Goal: Information Seeking & Learning: Check status

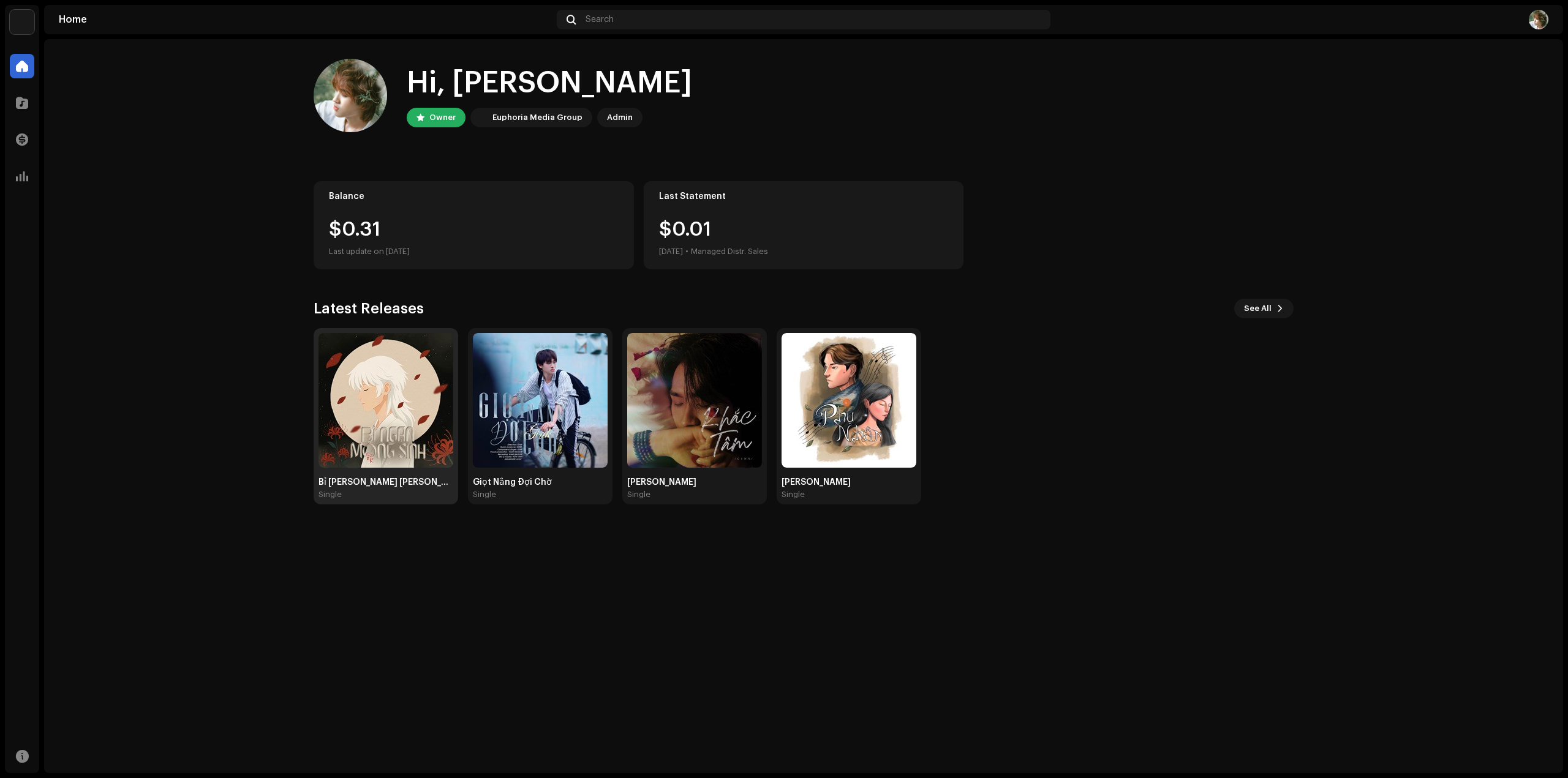
click at [379, 384] on img at bounding box center [386, 400] width 135 height 135
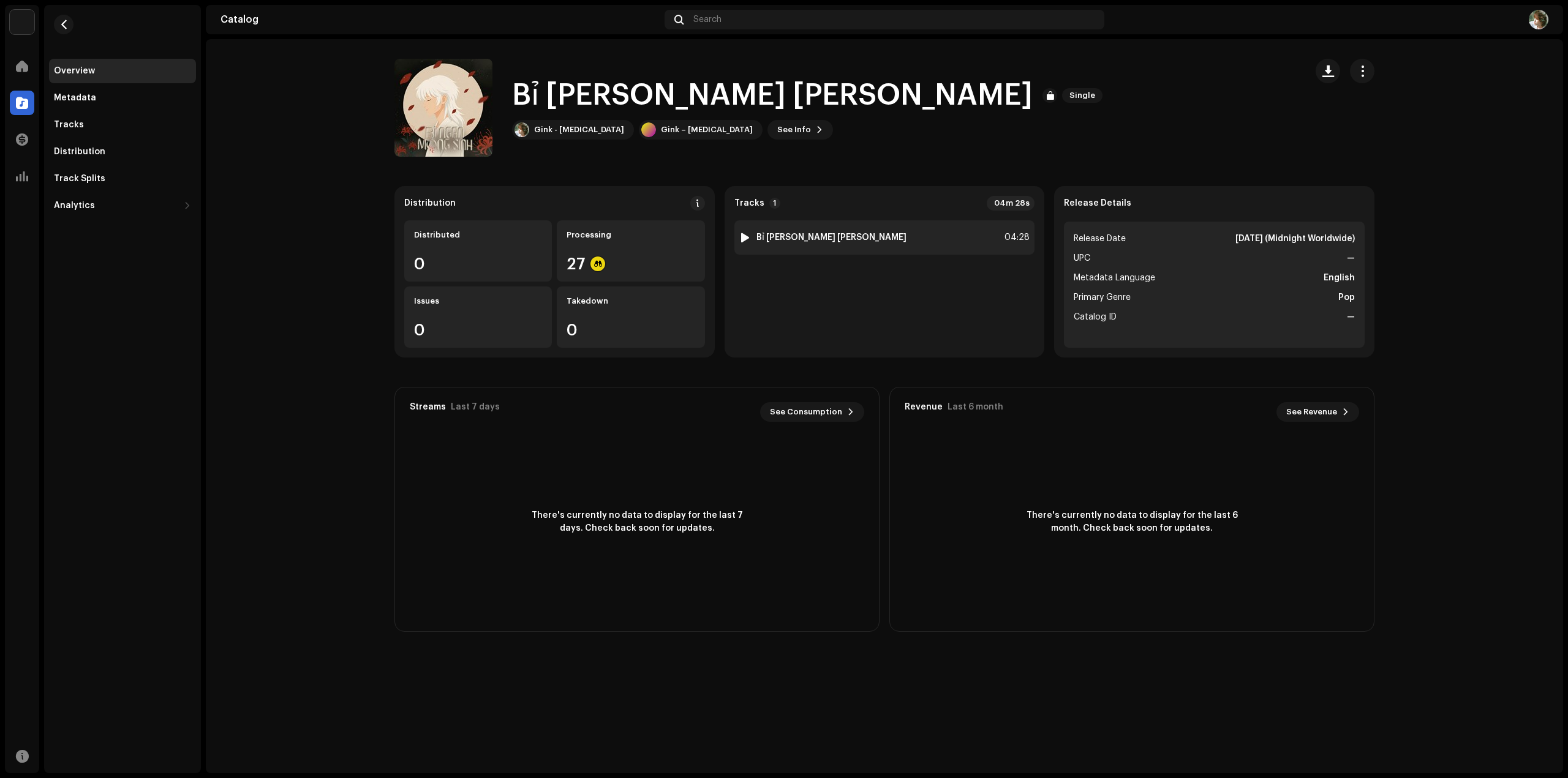
click at [931, 233] on div "1 Bỉ [PERSON_NAME] [PERSON_NAME] 04:28" at bounding box center [884, 238] width 301 height 34
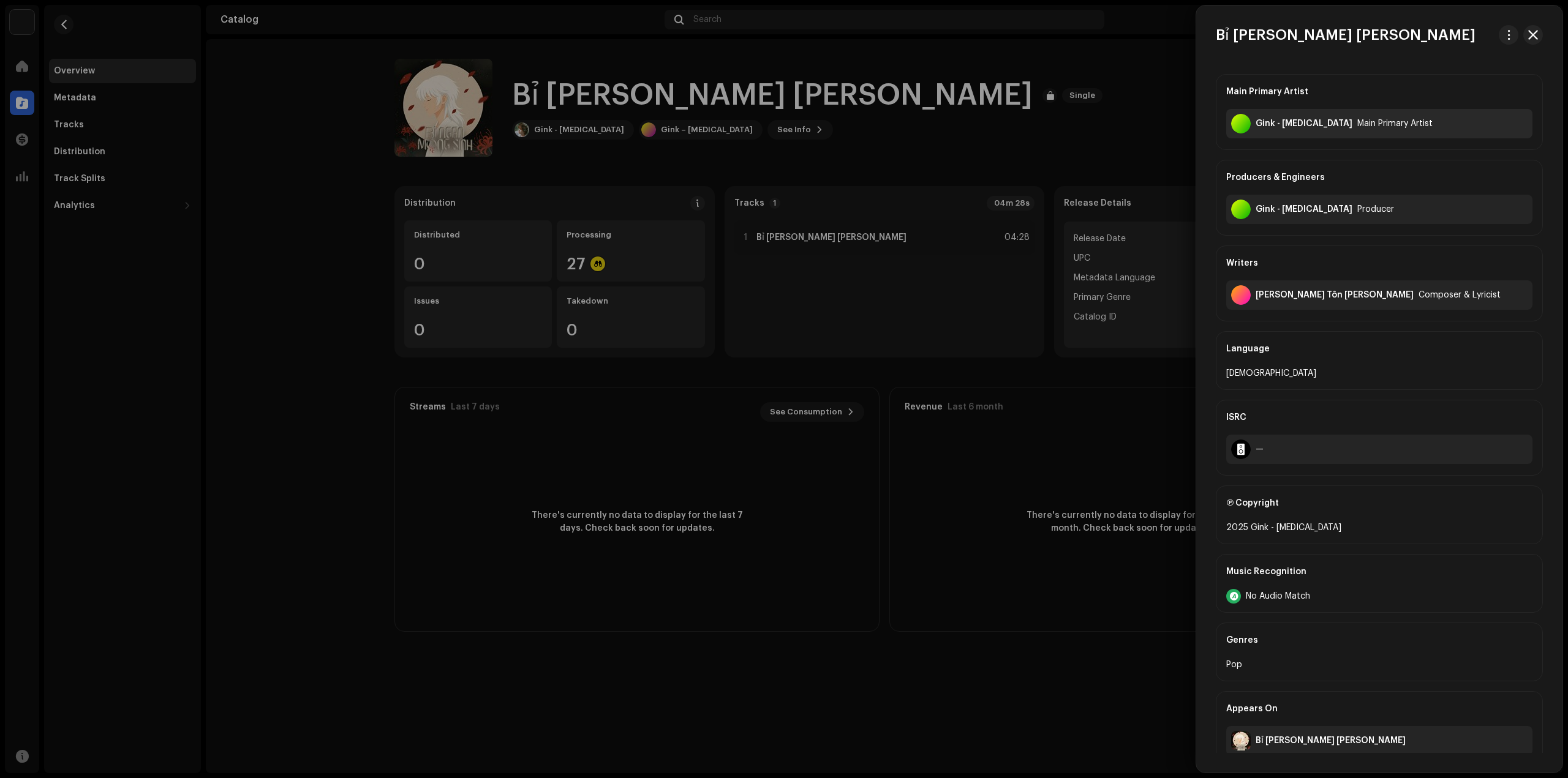
click at [1410, 129] on div "Gink - [MEDICAL_DATA] Main Primary Artist" at bounding box center [1379, 123] width 307 height 30
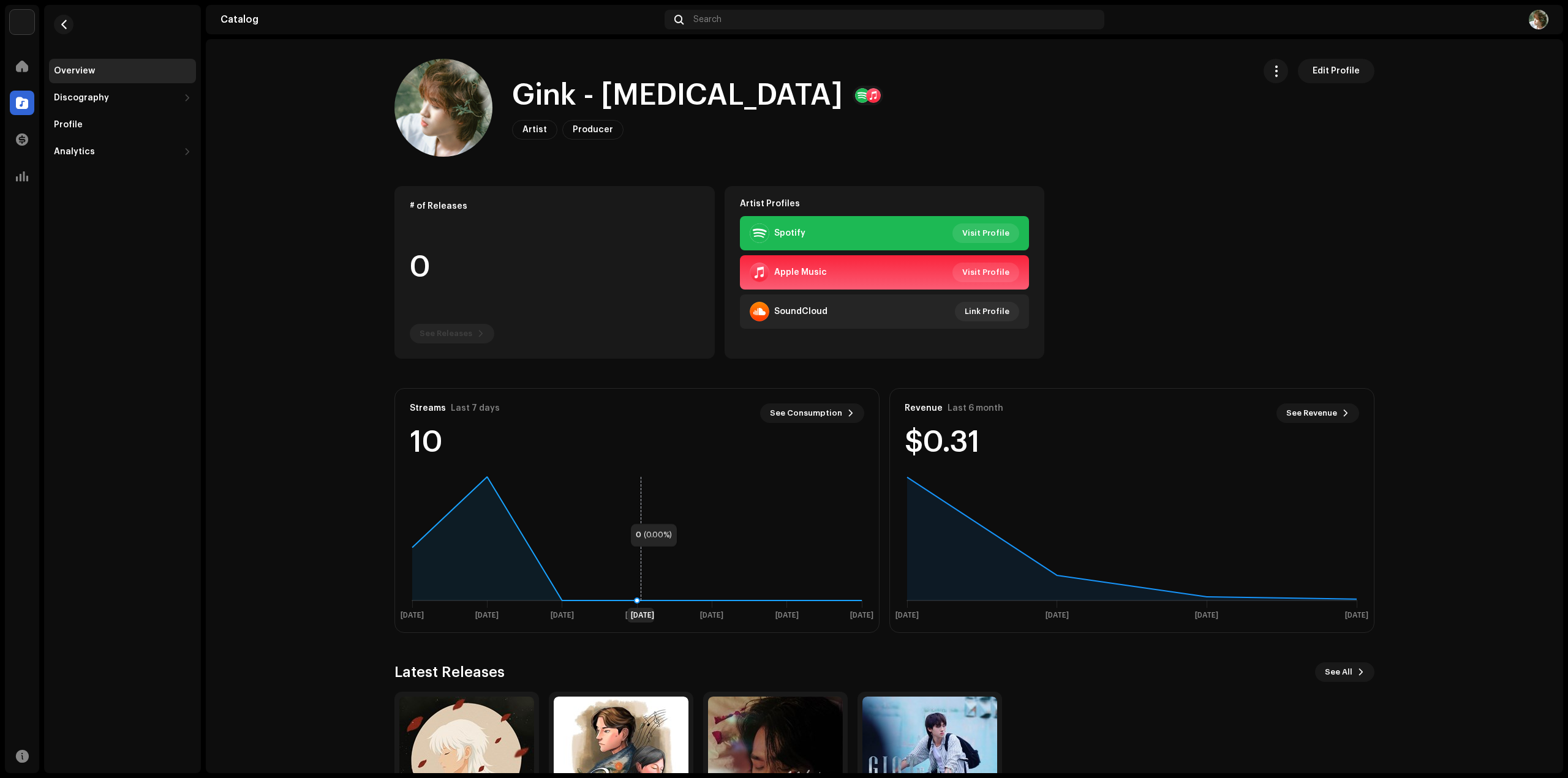
drag, startPoint x: 807, startPoint y: 484, endPoint x: 568, endPoint y: 523, distance: 242.2
click at [602, 515] on rect at bounding box center [637, 549] width 475 height 153
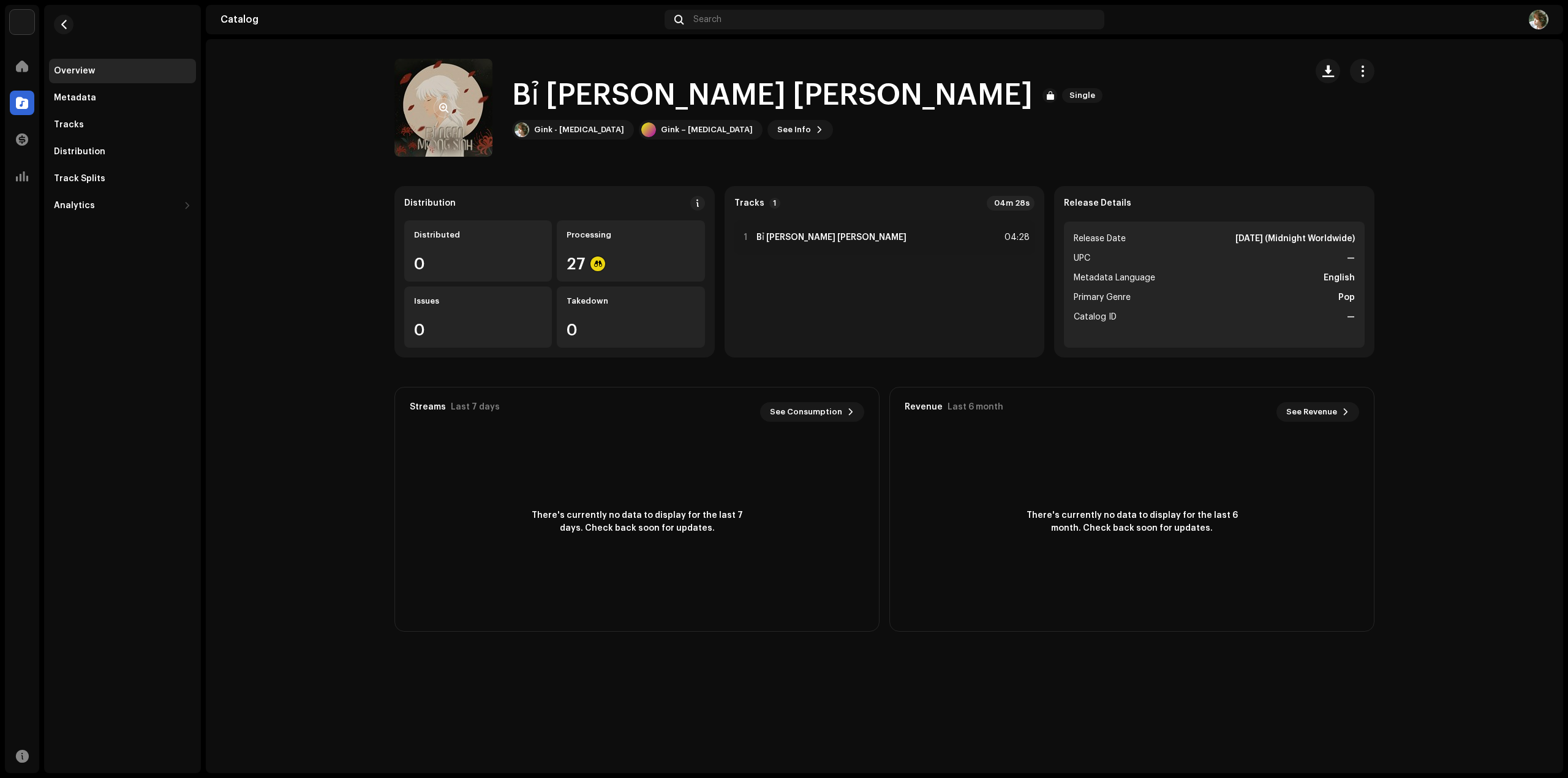
click at [421, 117] on re-a-cover at bounding box center [443, 108] width 98 height 98
click at [440, 109] on span "button" at bounding box center [444, 108] width 10 height 10
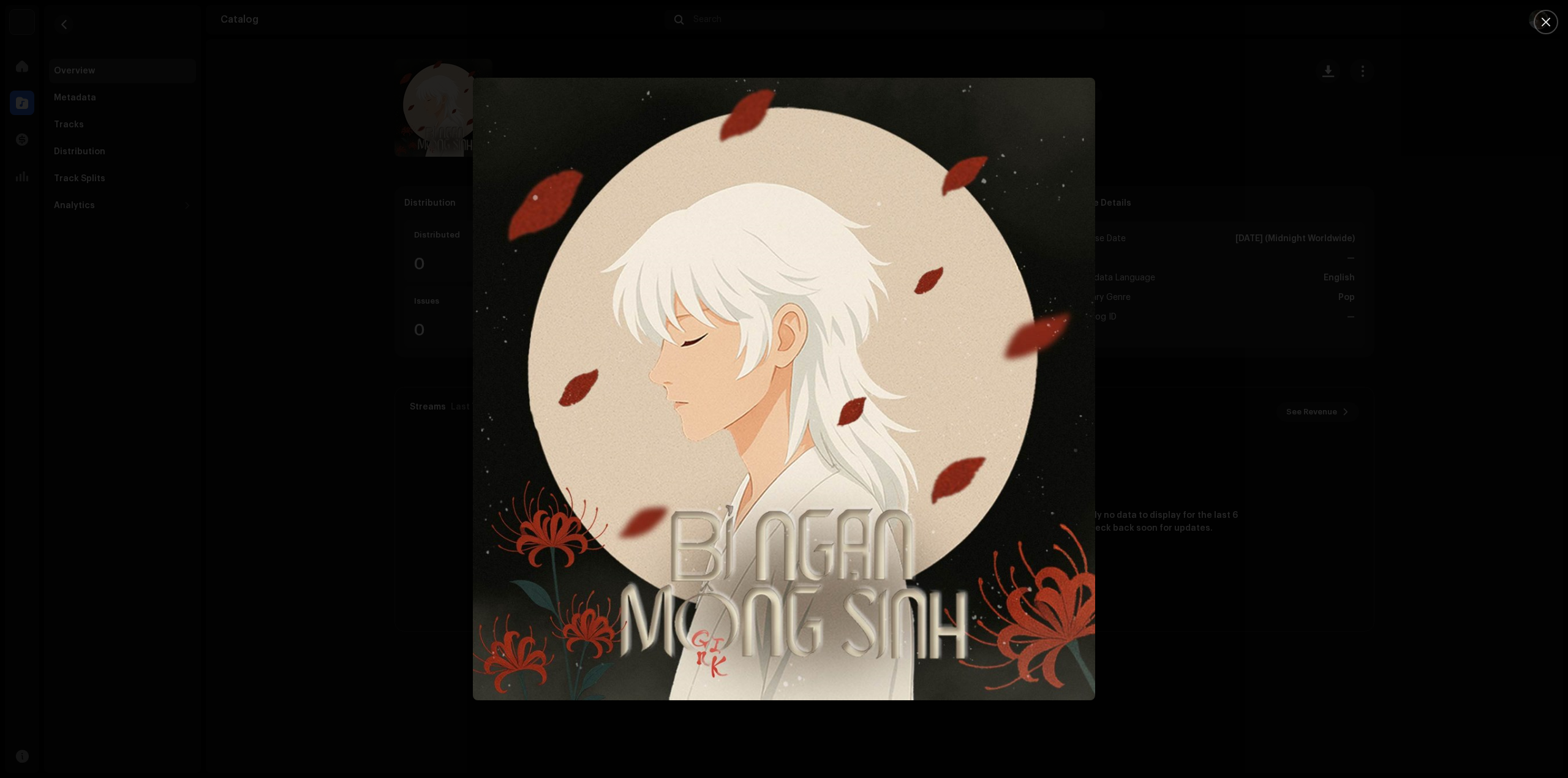
click at [973, 319] on img "1" at bounding box center [784, 389] width 623 height 622
drag, startPoint x: 1286, startPoint y: 306, endPoint x: 1268, endPoint y: 288, distance: 25.5
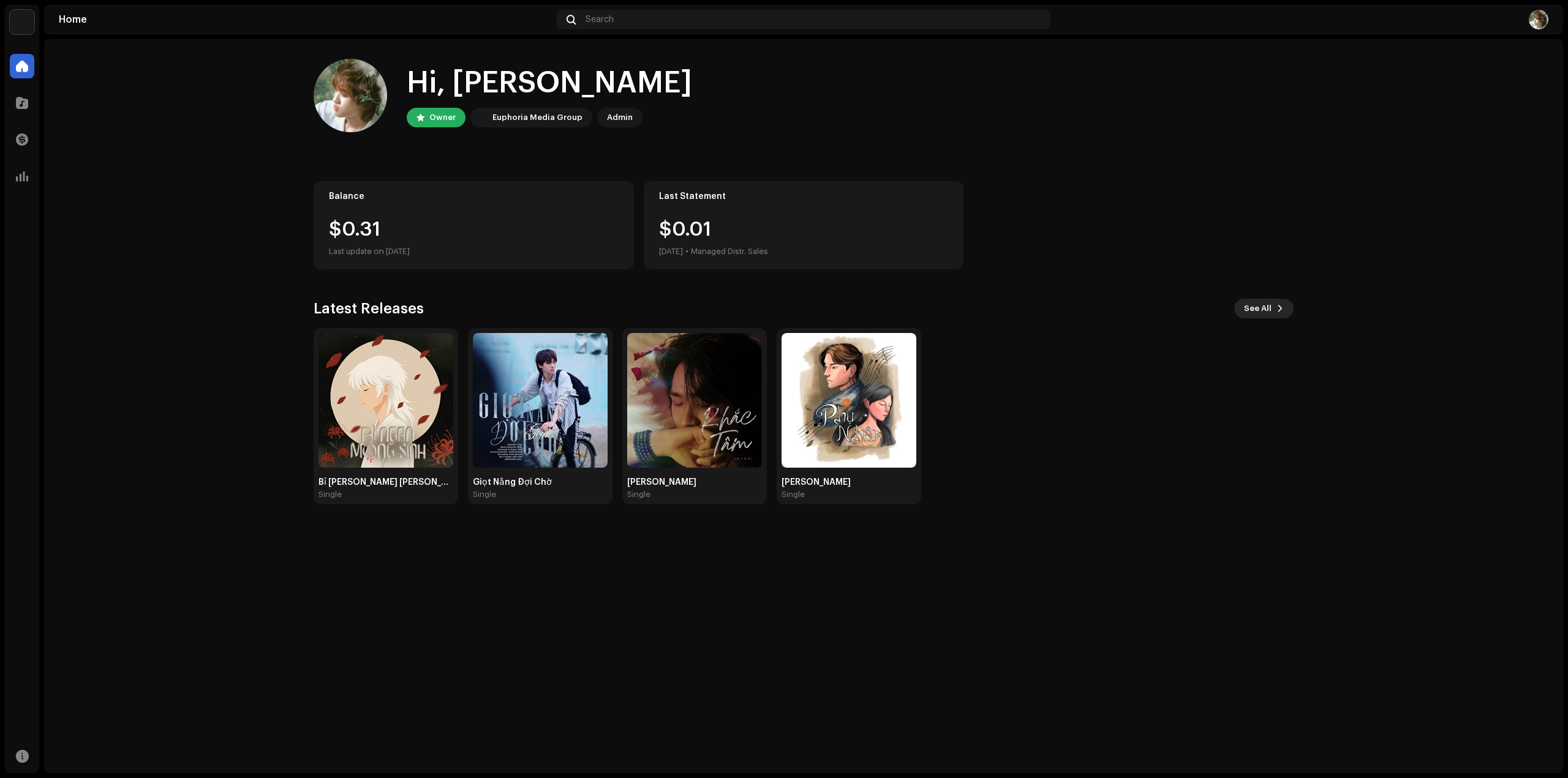
click at [1260, 308] on span "See All" at bounding box center [1258, 308] width 28 height 25
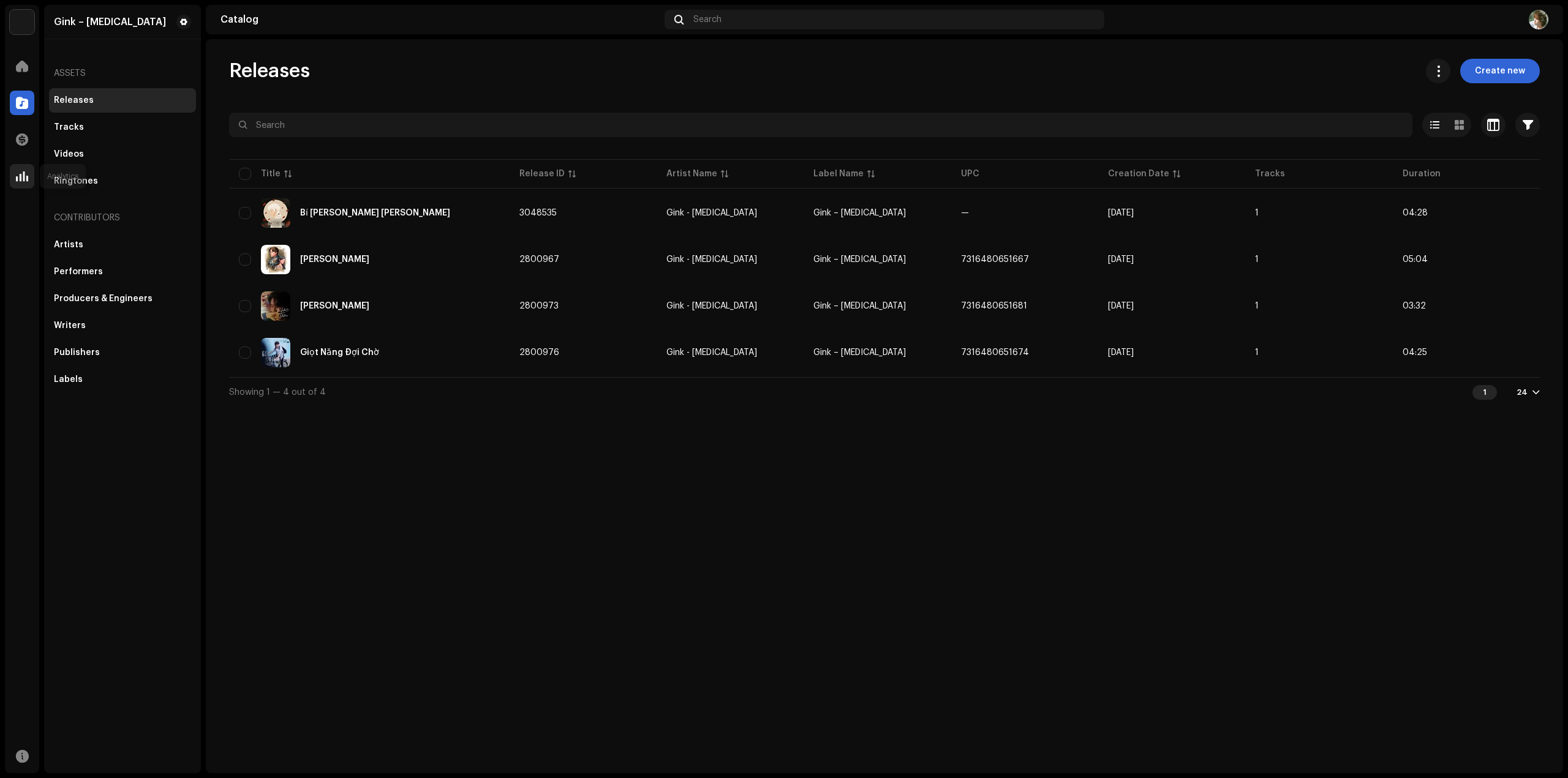
click at [33, 180] on div at bounding box center [22, 177] width 25 height 25
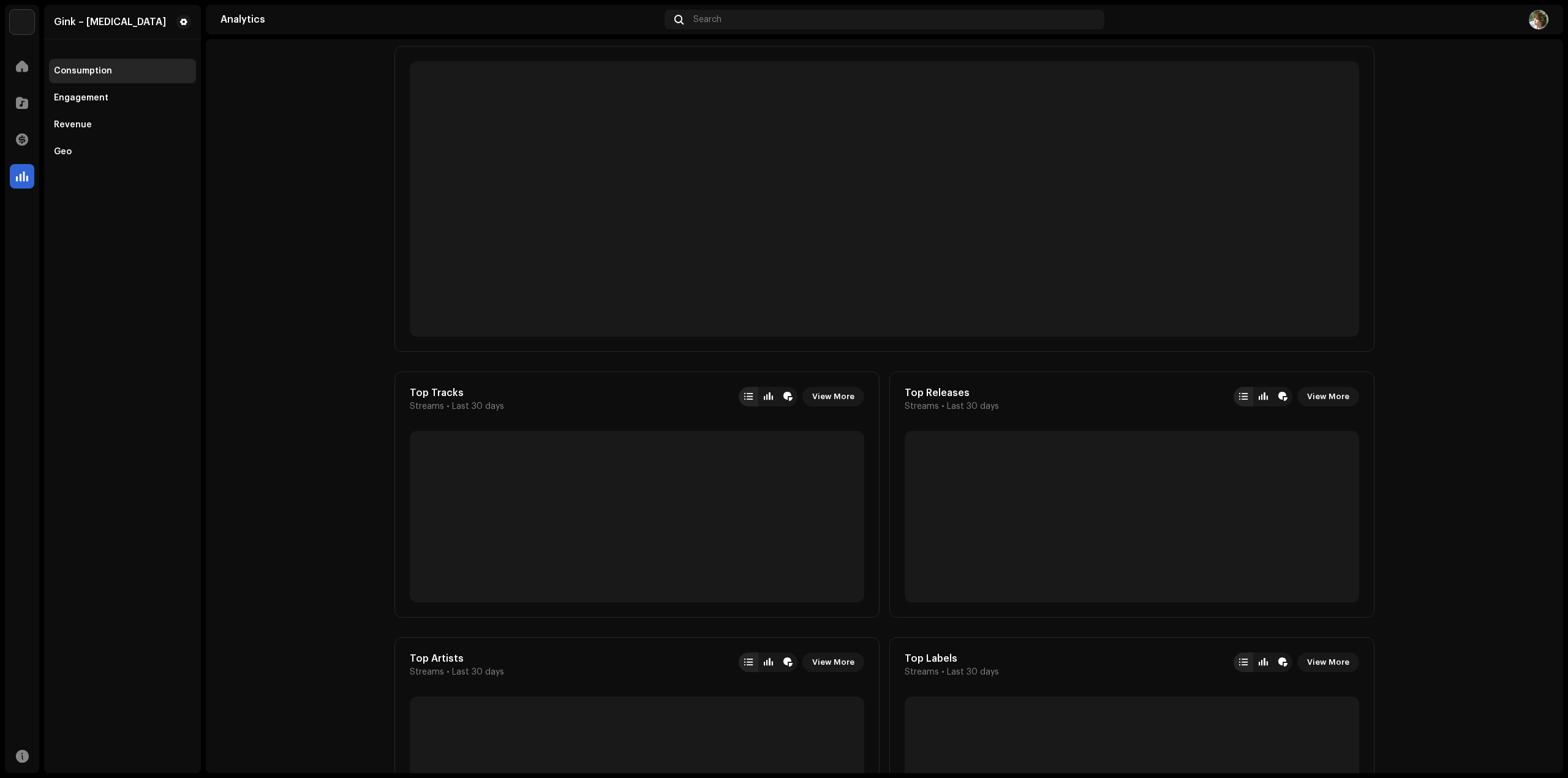
scroll to position [122, 0]
